Goal: Task Accomplishment & Management: Manage account settings

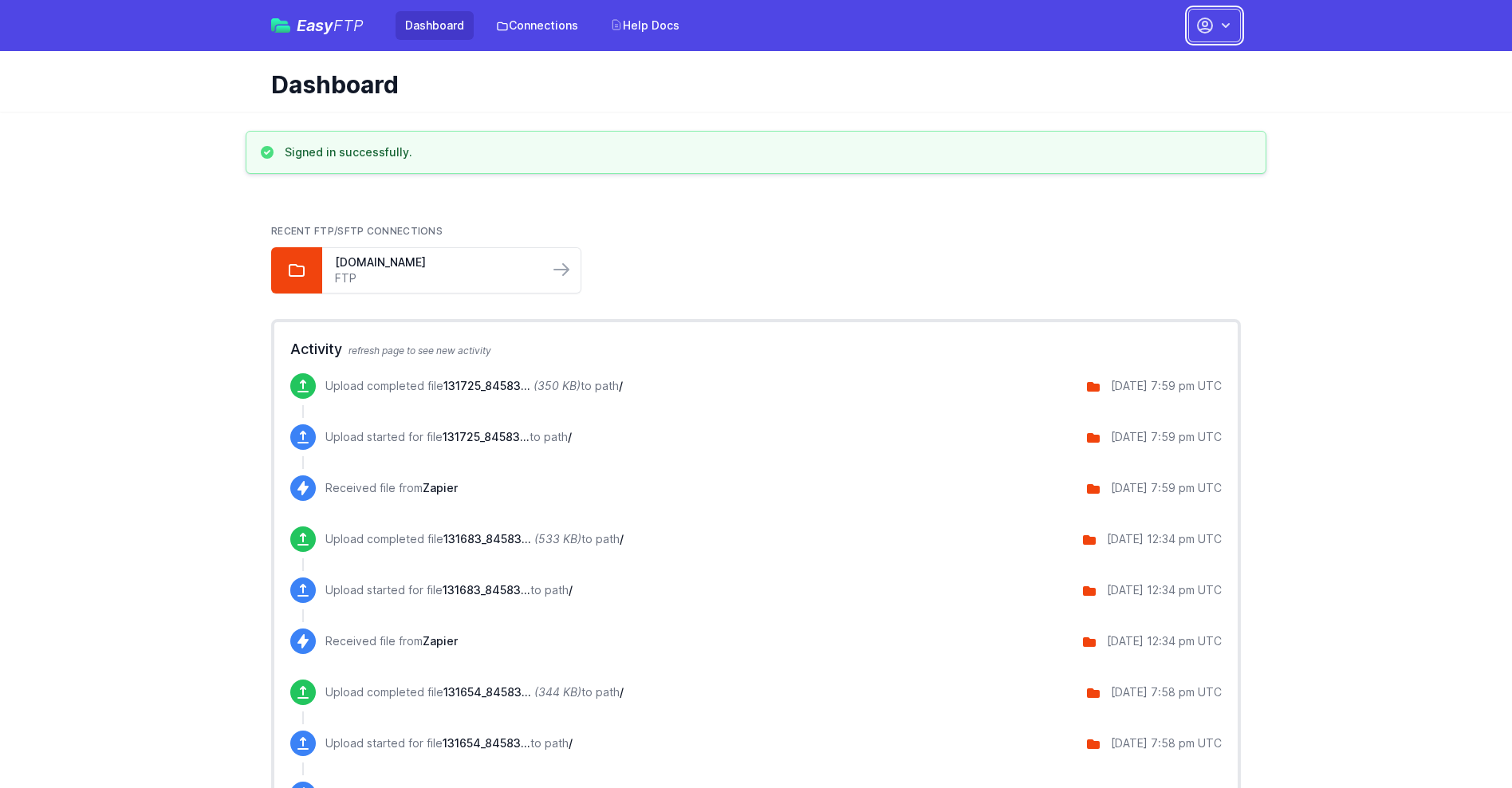
click at [1214, 26] on button "button" at bounding box center [1214, 26] width 53 height 34
click at [1164, 66] on link "Account Settings" at bounding box center [1164, 66] width 153 height 29
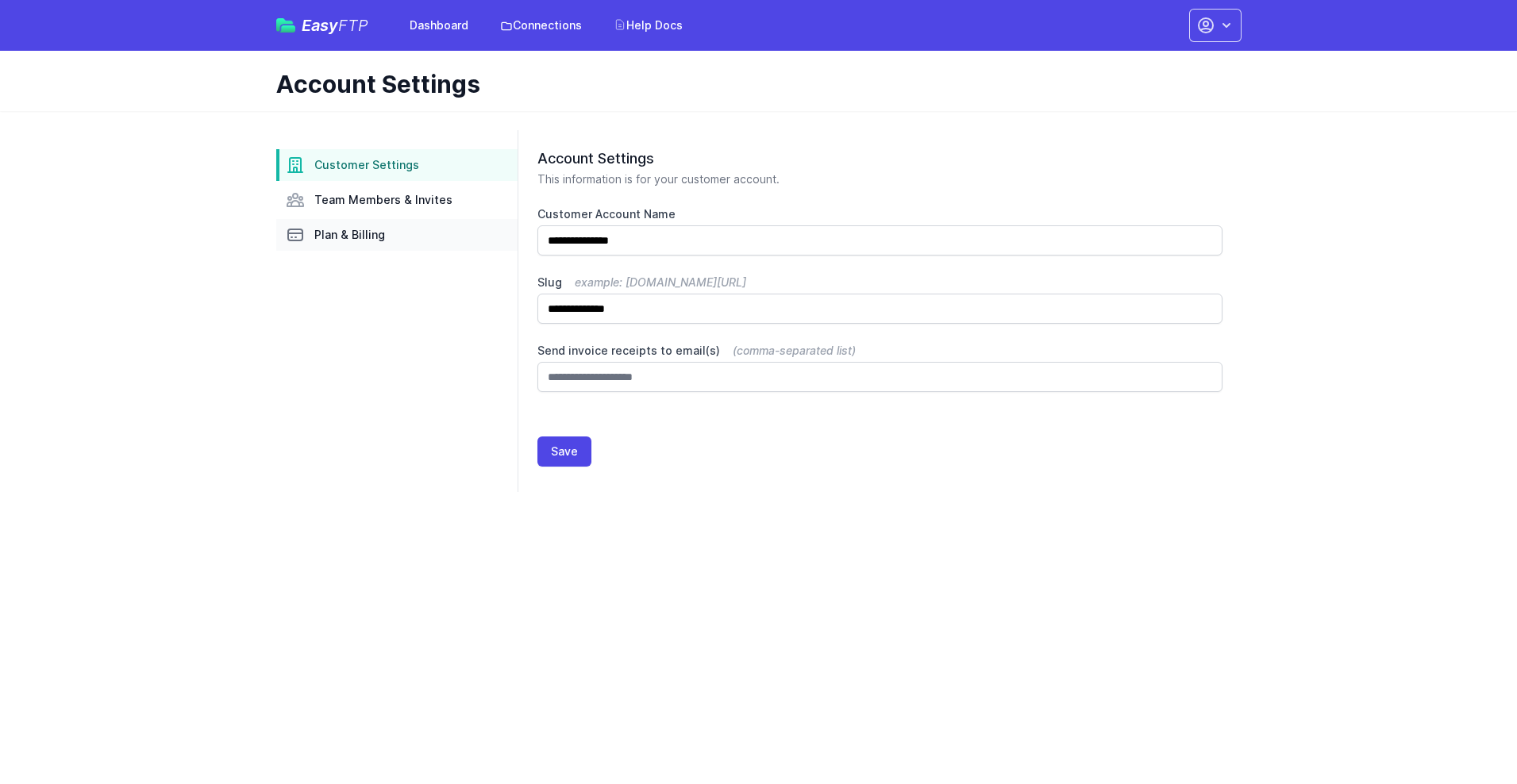
click at [397, 235] on link "Plan & Billing" at bounding box center [397, 235] width 241 height 32
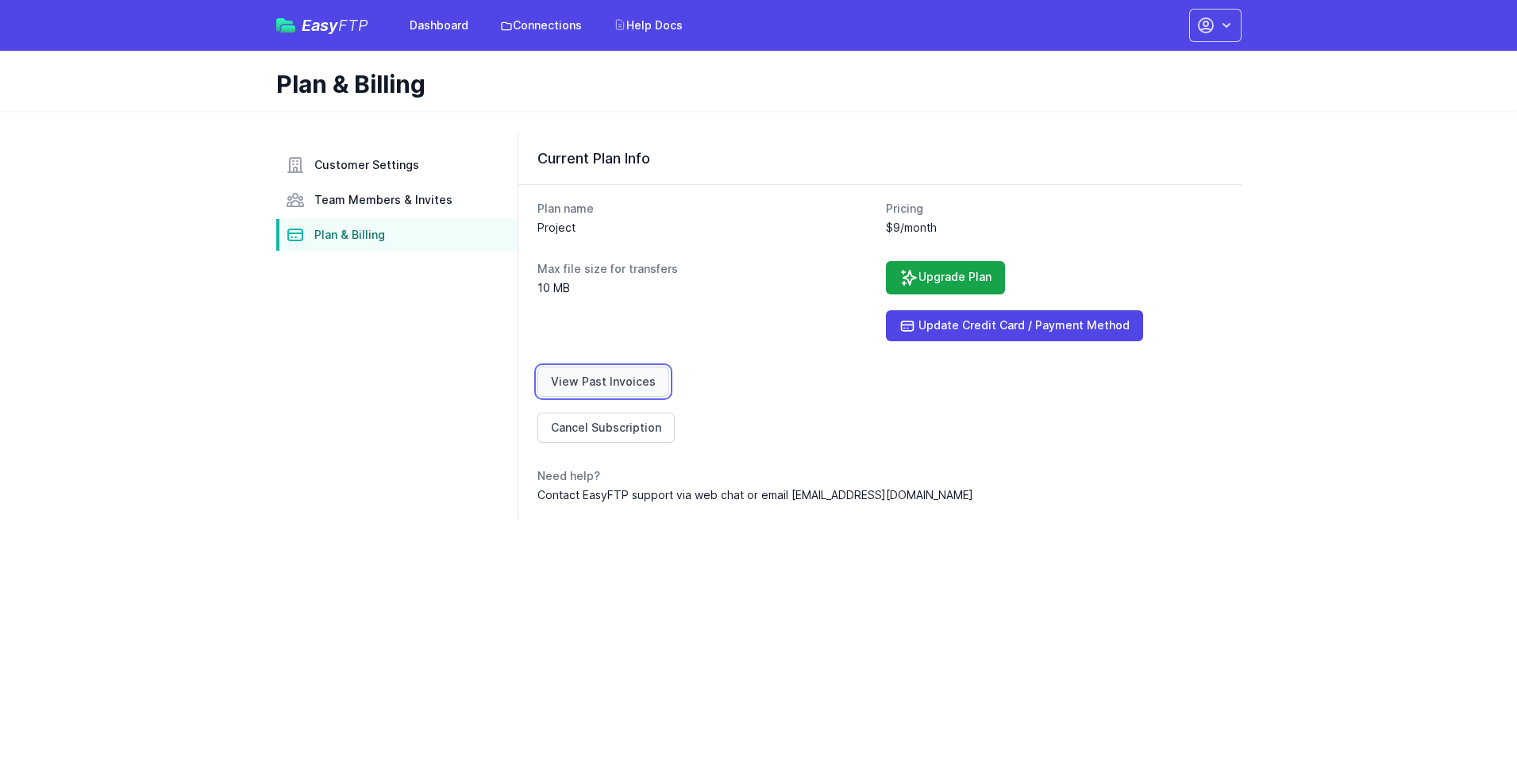
click at [600, 381] on link "View Past Invoices" at bounding box center [603, 382] width 131 height 30
